Goal: Find specific page/section: Find specific page/section

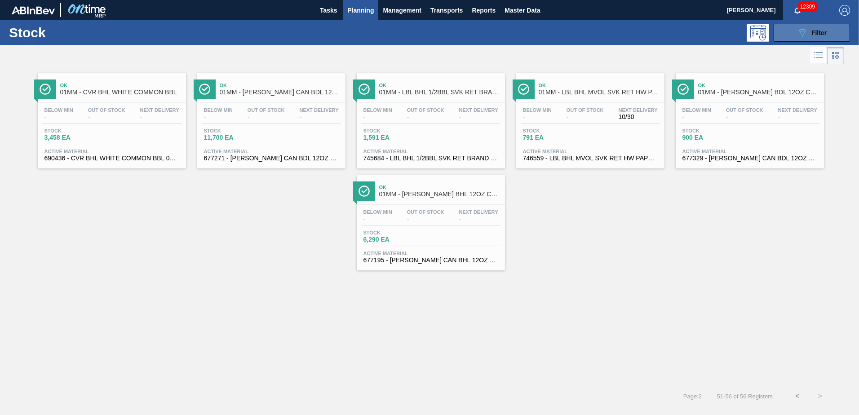
click at [809, 34] on div "089F7B8B-B2A5-4AFE-B5C0-19BA573D28AC Filter" at bounding box center [812, 32] width 30 height 11
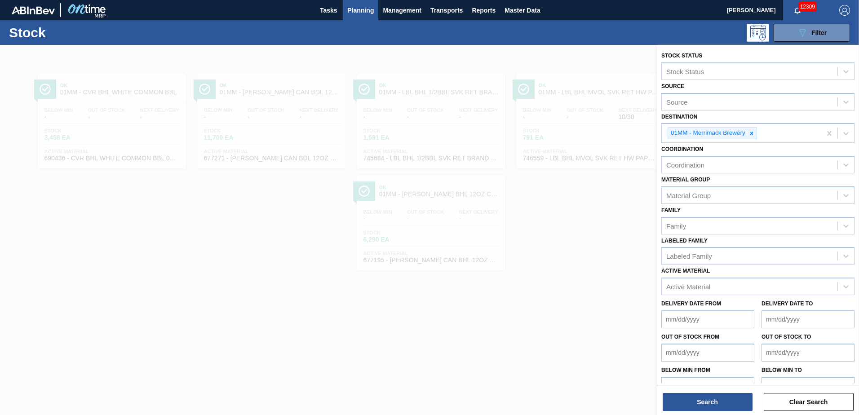
click at [567, 75] on div at bounding box center [429, 252] width 859 height 415
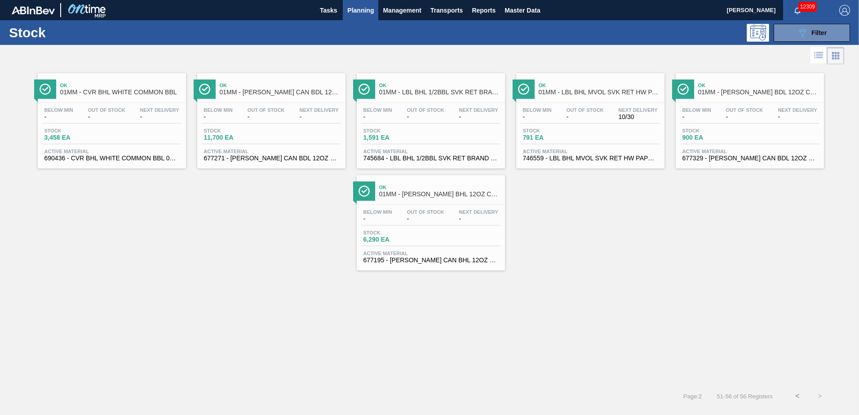
click at [350, 14] on span "Planning" at bounding box center [360, 10] width 27 height 11
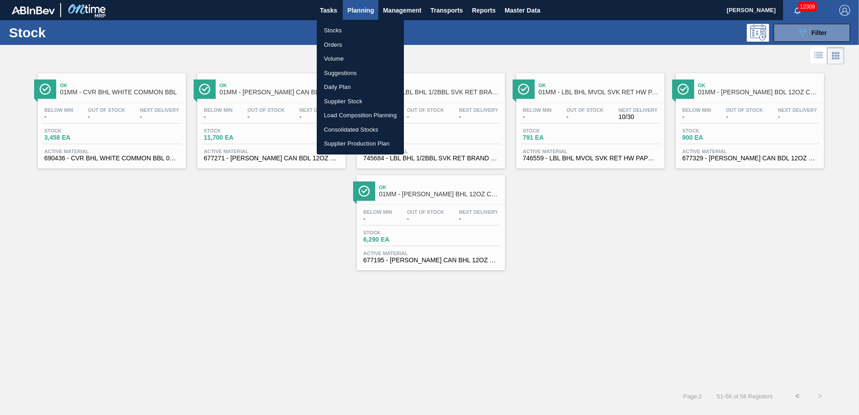
click at [345, 67] on li "Suggestions" at bounding box center [360, 73] width 87 height 14
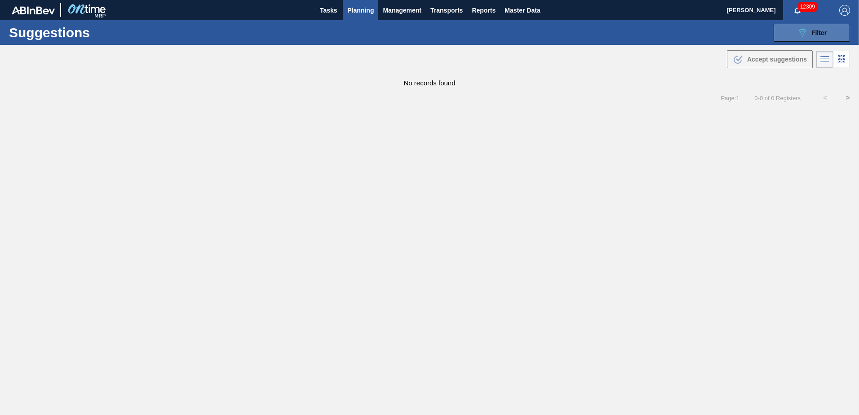
click at [812, 41] on button "089F7B8B-B2A5-4AFE-B5C0-19BA573D28AC Filter" at bounding box center [812, 33] width 76 height 18
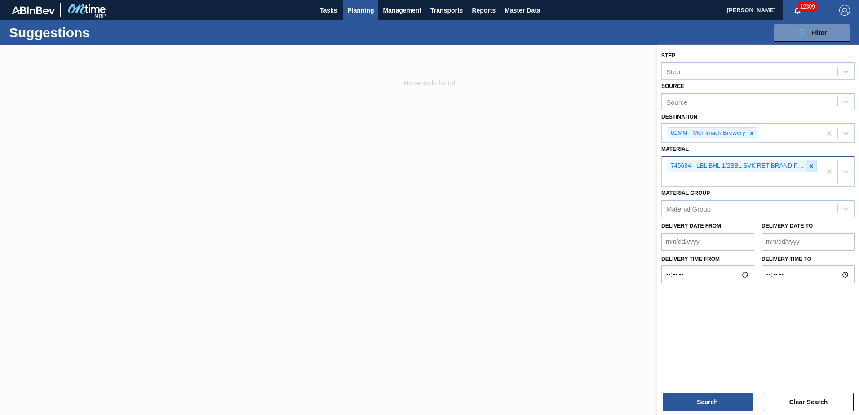
click at [813, 165] on icon at bounding box center [811, 165] width 3 height 3
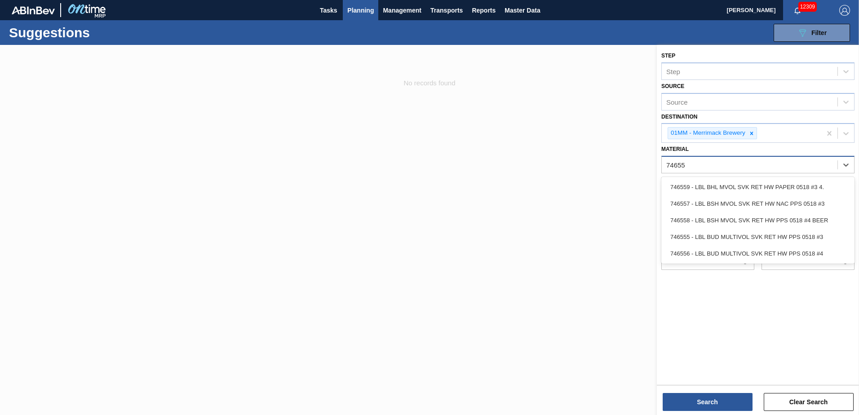
type input "746559"
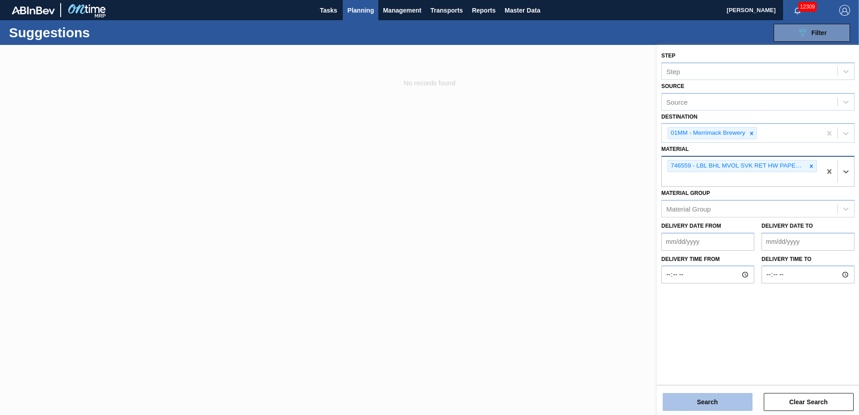
click at [722, 410] on button "Search" at bounding box center [708, 402] width 90 height 18
